Goal: Information Seeking & Learning: Learn about a topic

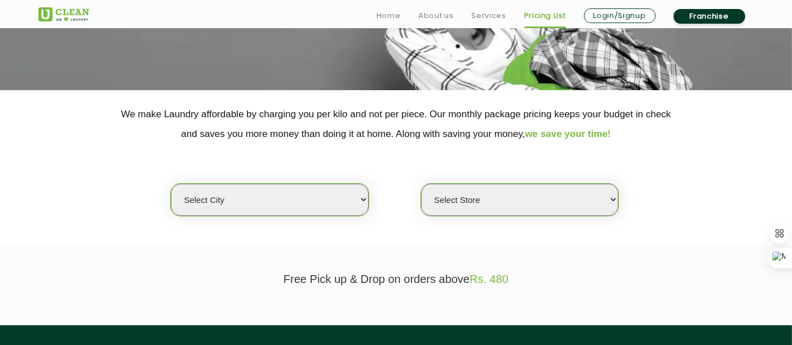
scroll to position [171, 0]
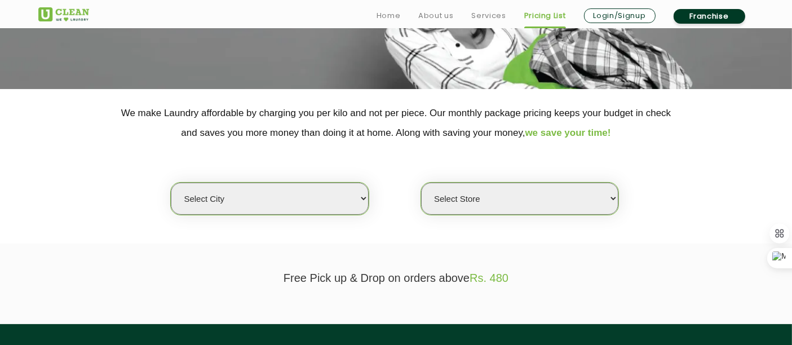
click at [464, 205] on select "Select Store" at bounding box center [519, 199] width 197 height 32
click at [305, 188] on select "Select city [GEOGRAPHIC_DATA] [GEOGRAPHIC_DATA] [GEOGRAPHIC_DATA] [GEOGRAPHIC_D…" at bounding box center [269, 199] width 197 height 32
select select "9"
click at [171, 183] on select "Select city [GEOGRAPHIC_DATA] [GEOGRAPHIC_DATA] [GEOGRAPHIC_DATA] [GEOGRAPHIC_D…" at bounding box center [269, 199] width 197 height 32
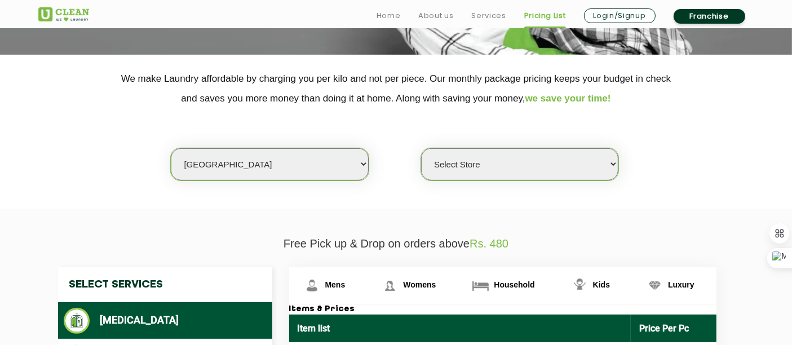
scroll to position [206, 0]
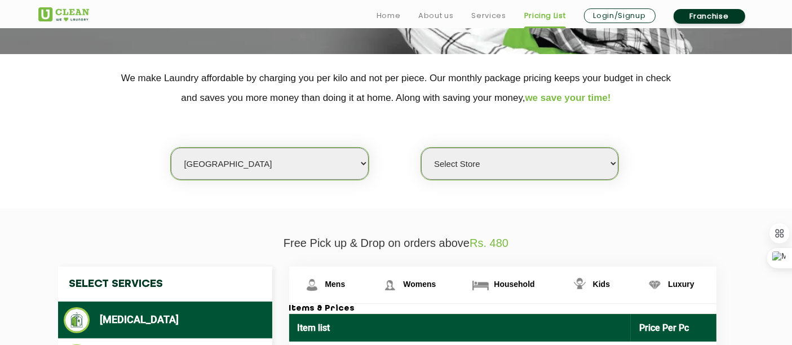
click at [480, 167] on select "Select Store UClean Kudasan" at bounding box center [519, 164] width 197 height 32
select select "345"
click at [421, 148] on select "Select Store UClean Kudasan" at bounding box center [519, 164] width 197 height 32
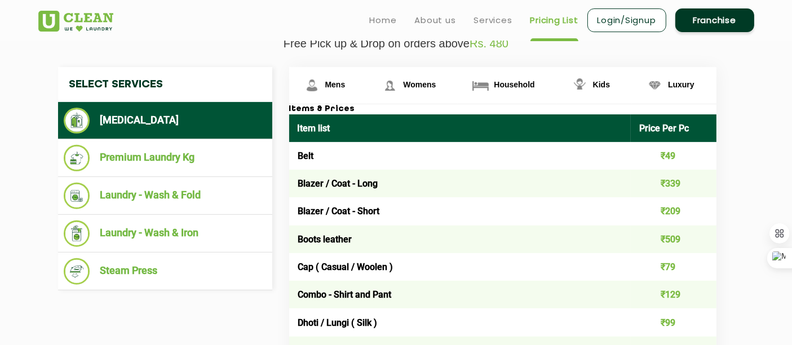
scroll to position [405, 0]
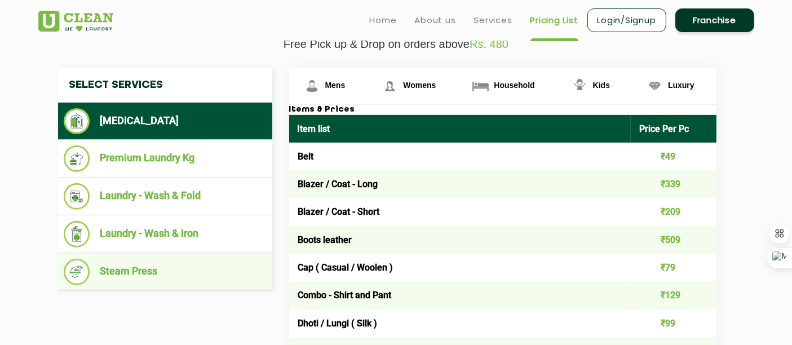
click at [133, 265] on li "Steam Press" at bounding box center [165, 272] width 203 height 27
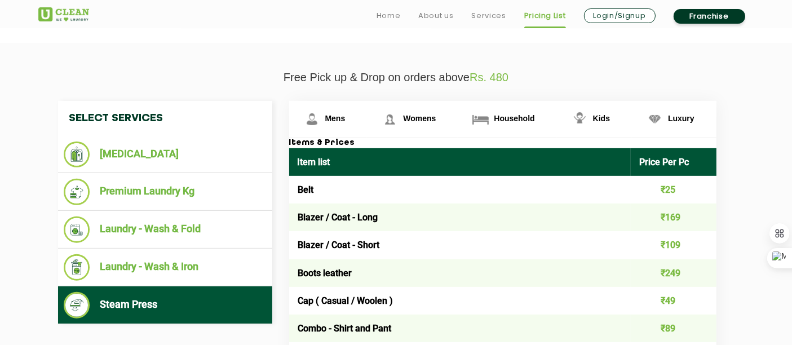
scroll to position [373, 0]
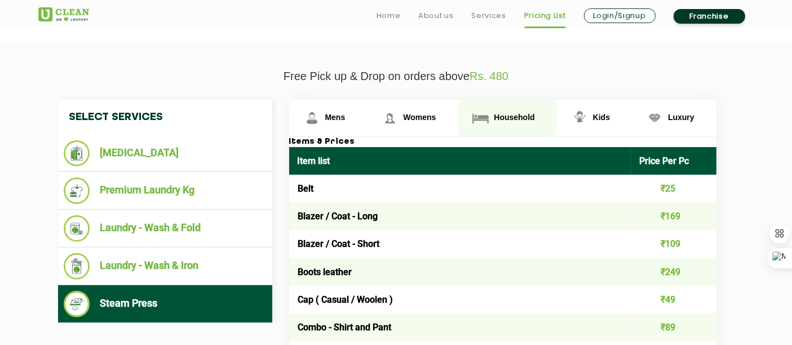
click at [517, 115] on span "Household" at bounding box center [514, 117] width 41 height 9
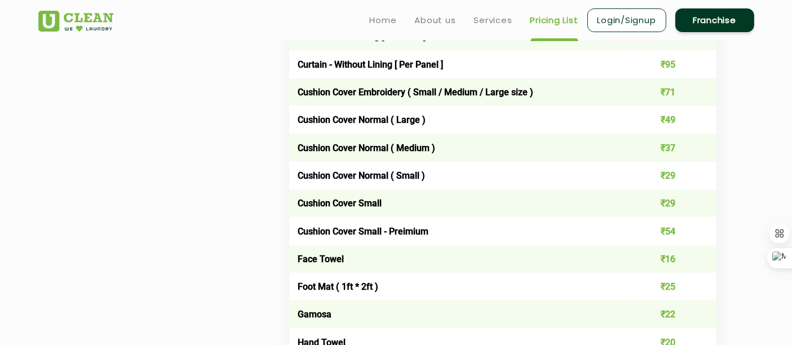
scroll to position [1104, 0]
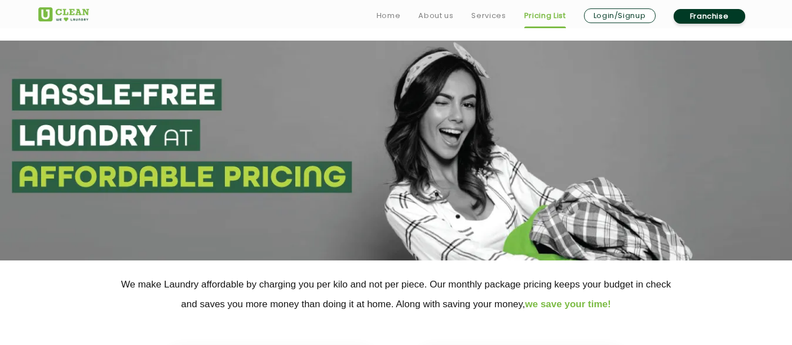
scroll to position [217, 0]
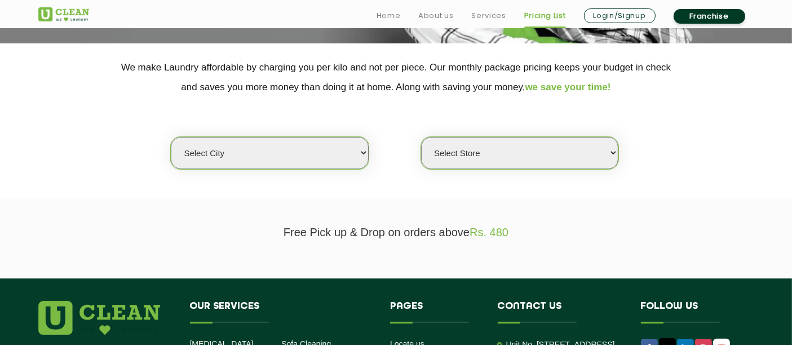
click at [284, 146] on select "Select city [GEOGRAPHIC_DATA] [GEOGRAPHIC_DATA] [GEOGRAPHIC_DATA] [GEOGRAPHIC_D…" at bounding box center [269, 153] width 197 height 32
select select "9"
click at [171, 137] on select "Select city [GEOGRAPHIC_DATA] [GEOGRAPHIC_DATA] [GEOGRAPHIC_DATA] [GEOGRAPHIC_D…" at bounding box center [269, 153] width 197 height 32
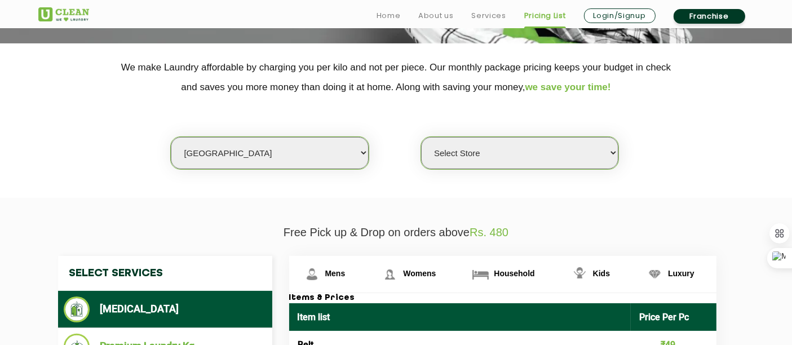
click at [475, 151] on select "Select Store UClean Kudasan" at bounding box center [519, 153] width 197 height 32
select select "345"
click at [421, 137] on select "Select Store UClean Kudasan" at bounding box center [519, 153] width 197 height 32
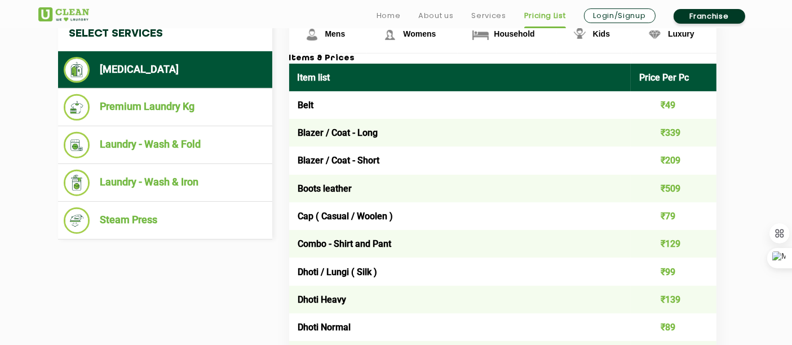
scroll to position [459, 0]
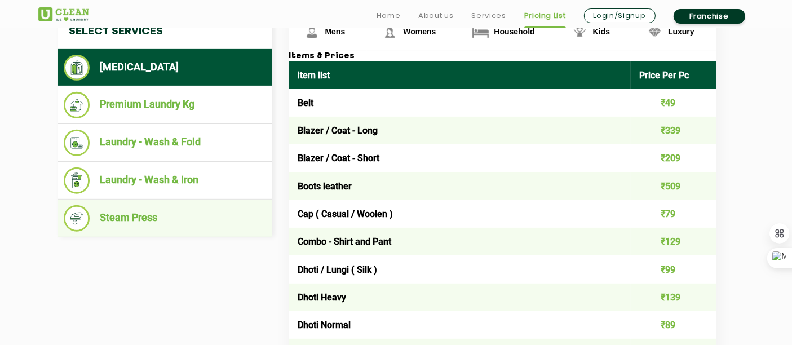
click at [133, 217] on li "Steam Press" at bounding box center [165, 218] width 203 height 27
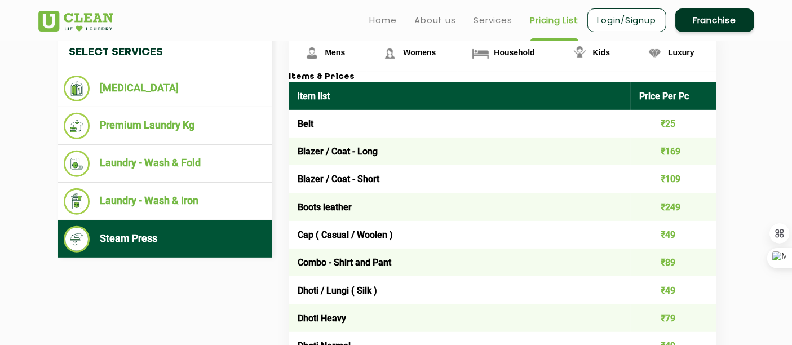
scroll to position [408, 0]
